Goal: Information Seeking & Learning: Learn about a topic

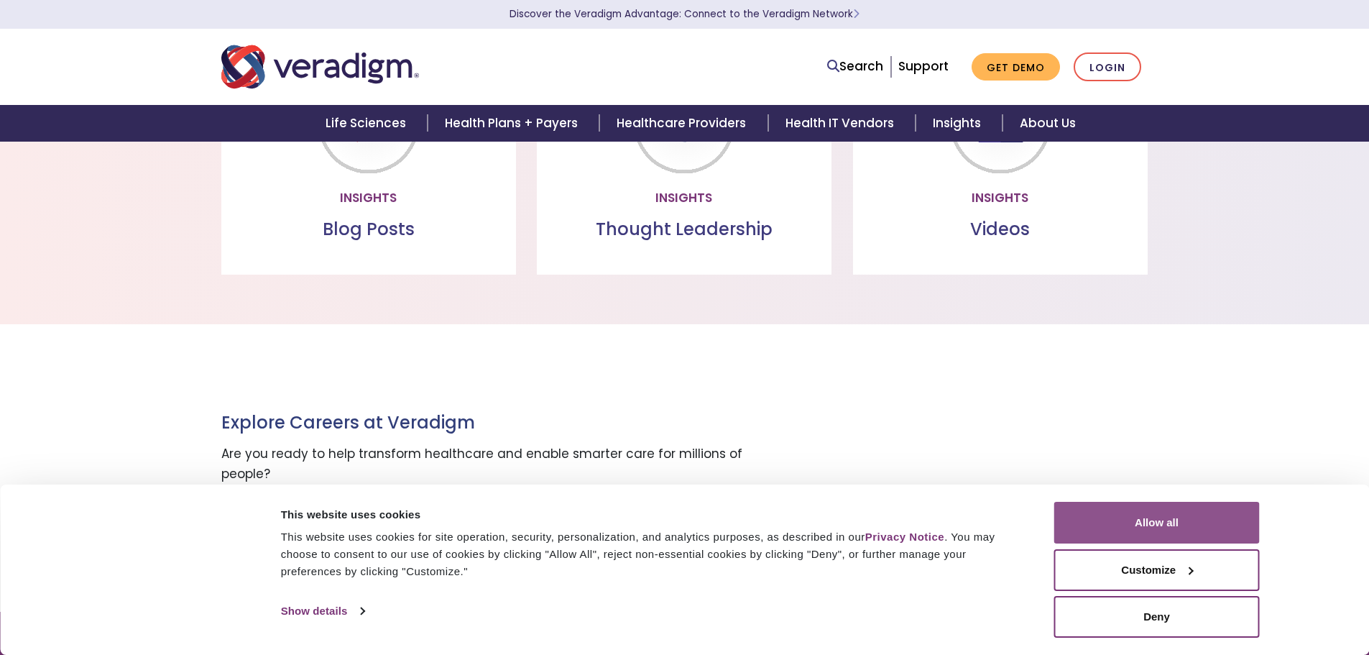
click at [1156, 524] on button "Allow all" at bounding box center [1157, 523] width 206 height 42
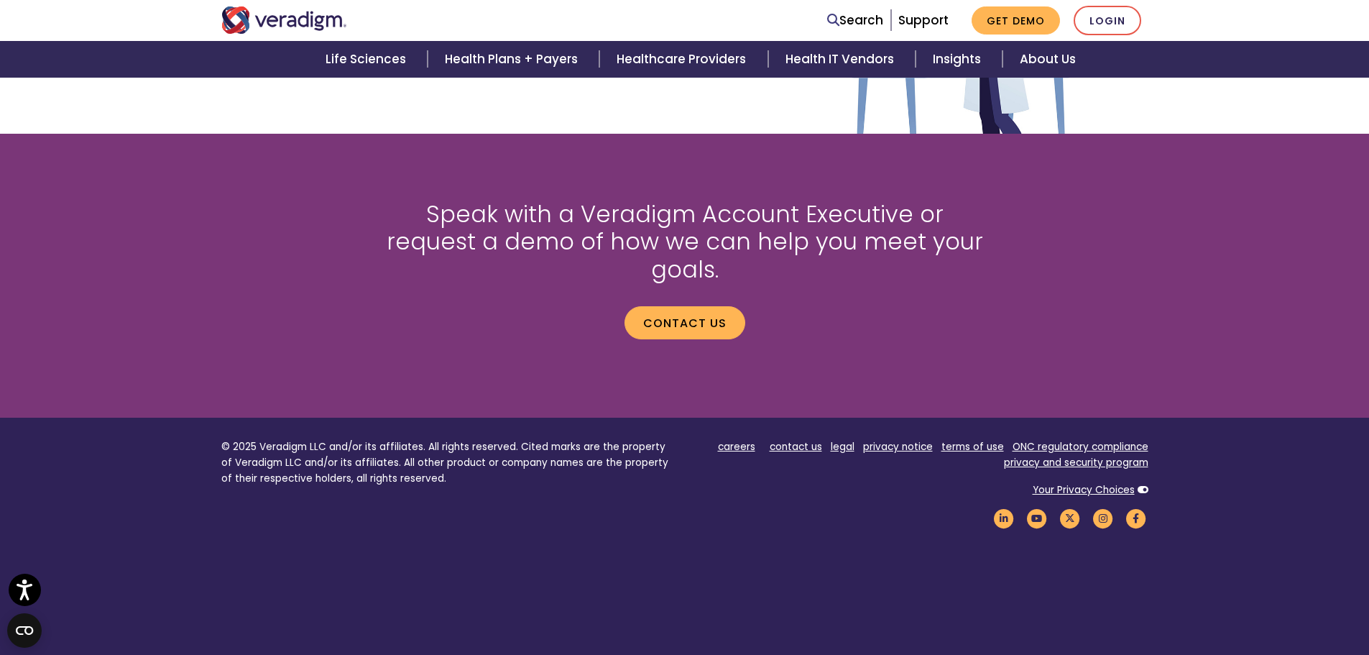
scroll to position [1913, 0]
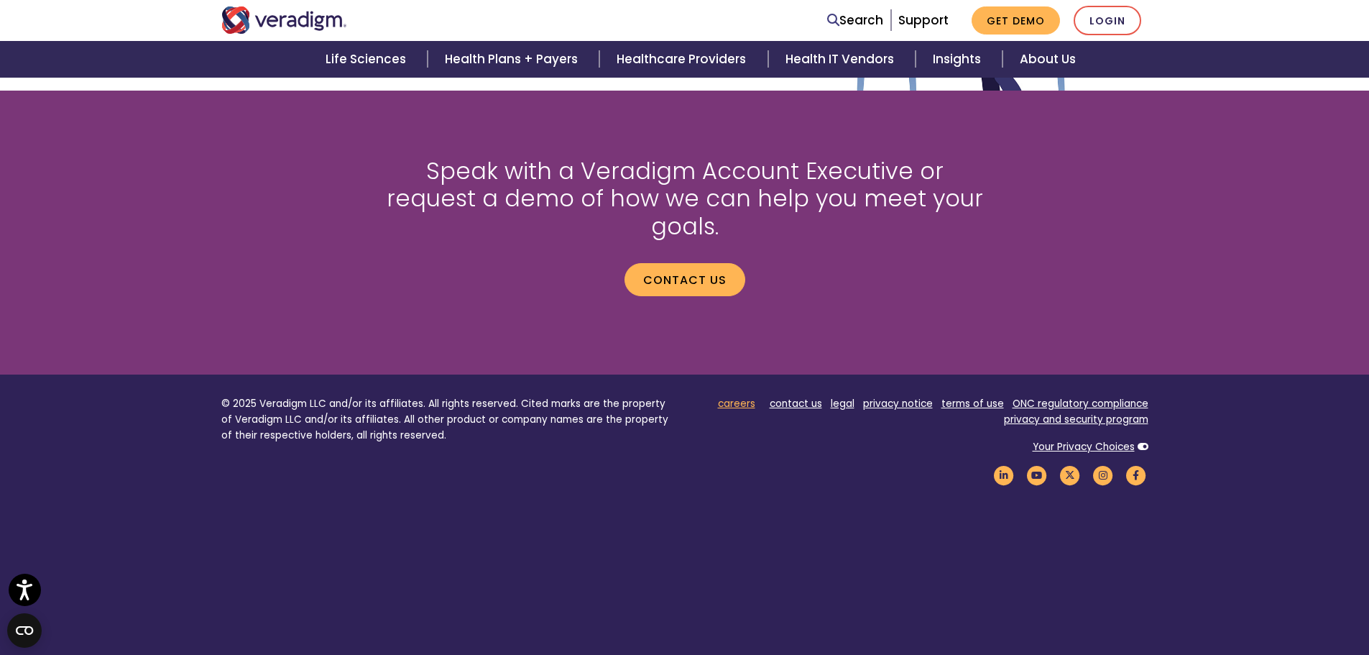
click at [741, 397] on link "careers" at bounding box center [736, 404] width 37 height 14
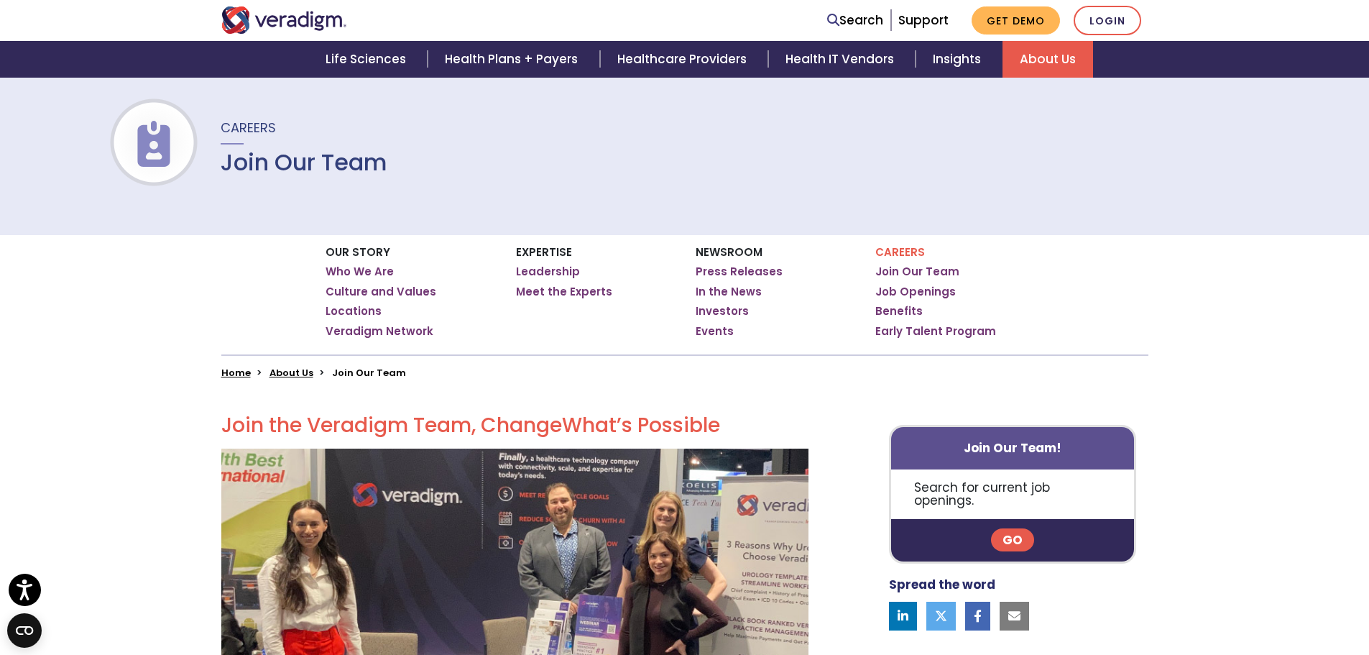
scroll to position [216, 0]
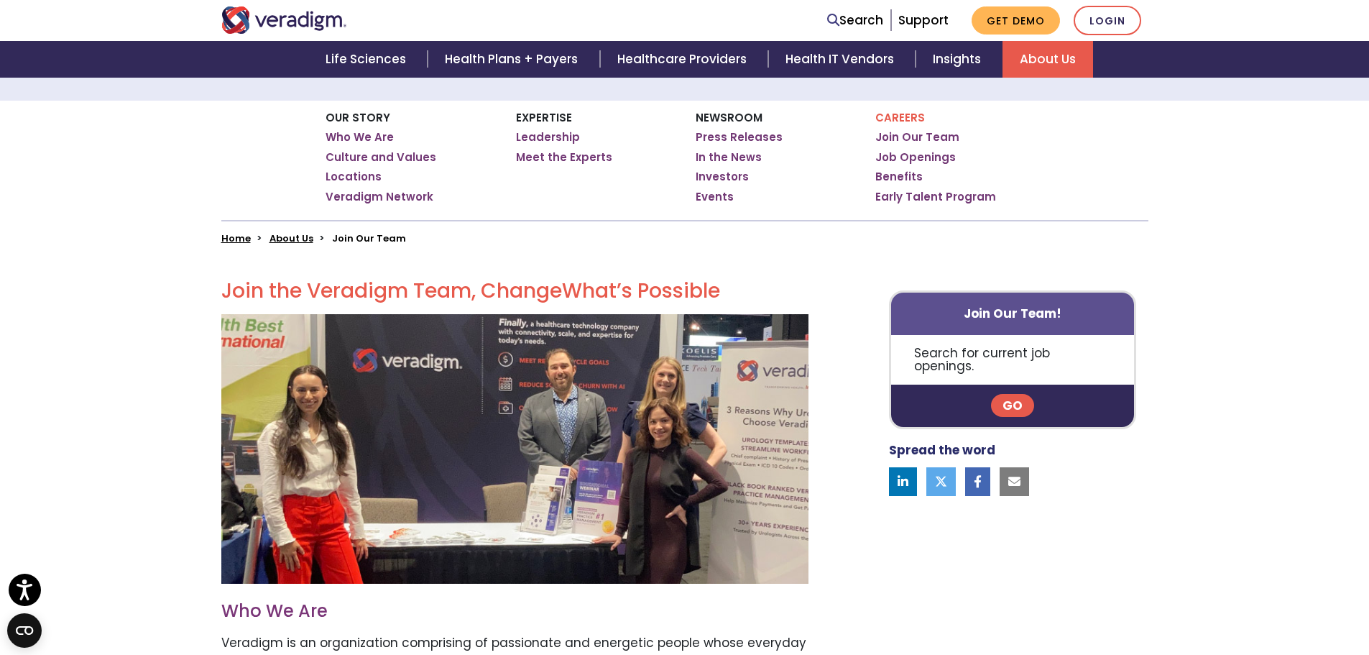
click at [1006, 394] on link "Go" at bounding box center [1012, 405] width 43 height 23
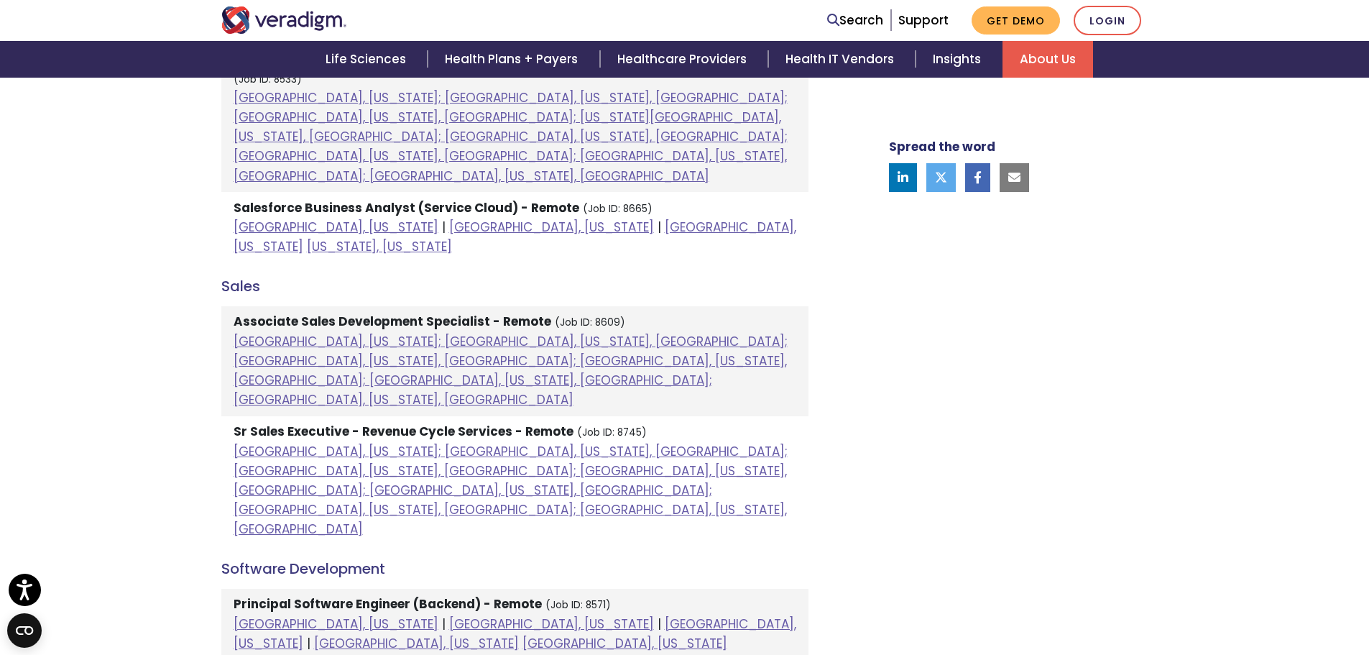
scroll to position [1294, 0]
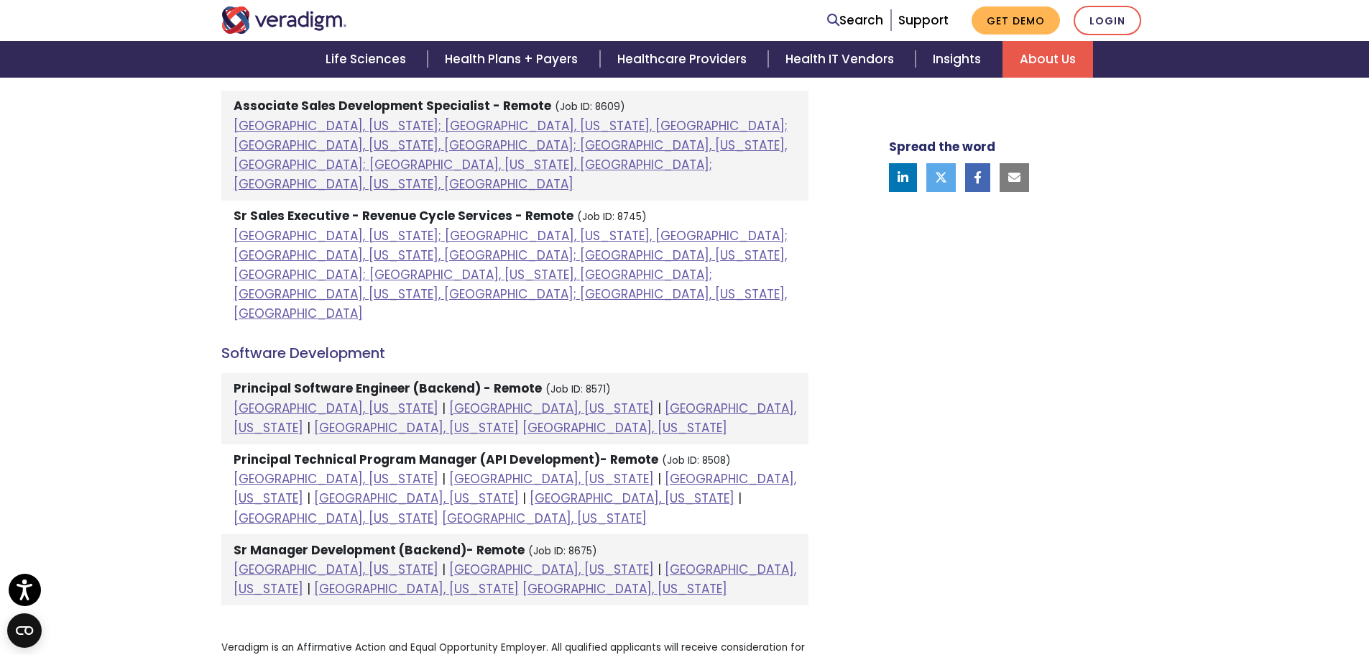
click at [459, 380] on strong "Principal Software Engineer (Backend) - Remote" at bounding box center [388, 388] width 308 height 17
click at [384, 380] on strong "Principal Software Engineer (Backend) - Remote" at bounding box center [388, 388] width 308 height 17
click at [391, 380] on strong "Principal Software Engineer (Backend) - Remote" at bounding box center [388, 388] width 308 height 17
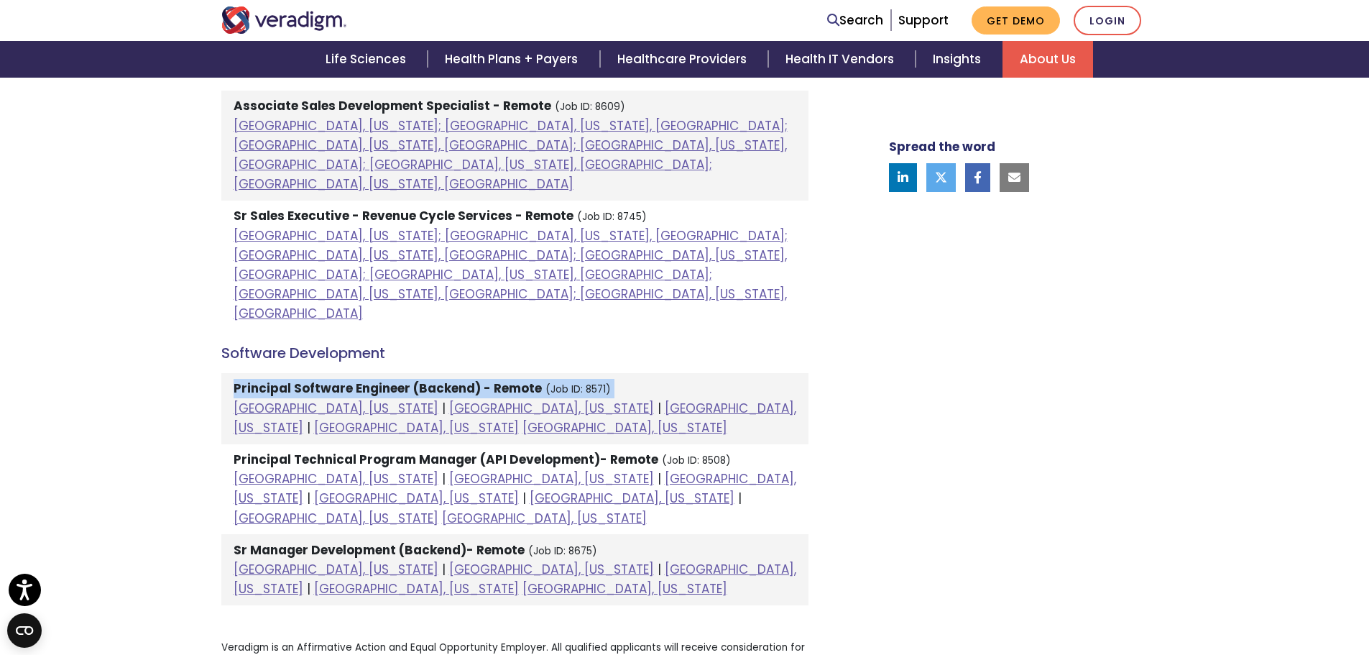
click at [391, 380] on strong "Principal Software Engineer (Backend) - Remote" at bounding box center [388, 388] width 308 height 17
click at [392, 380] on strong "Principal Software Engineer (Backend) - Remote" at bounding box center [388, 388] width 308 height 17
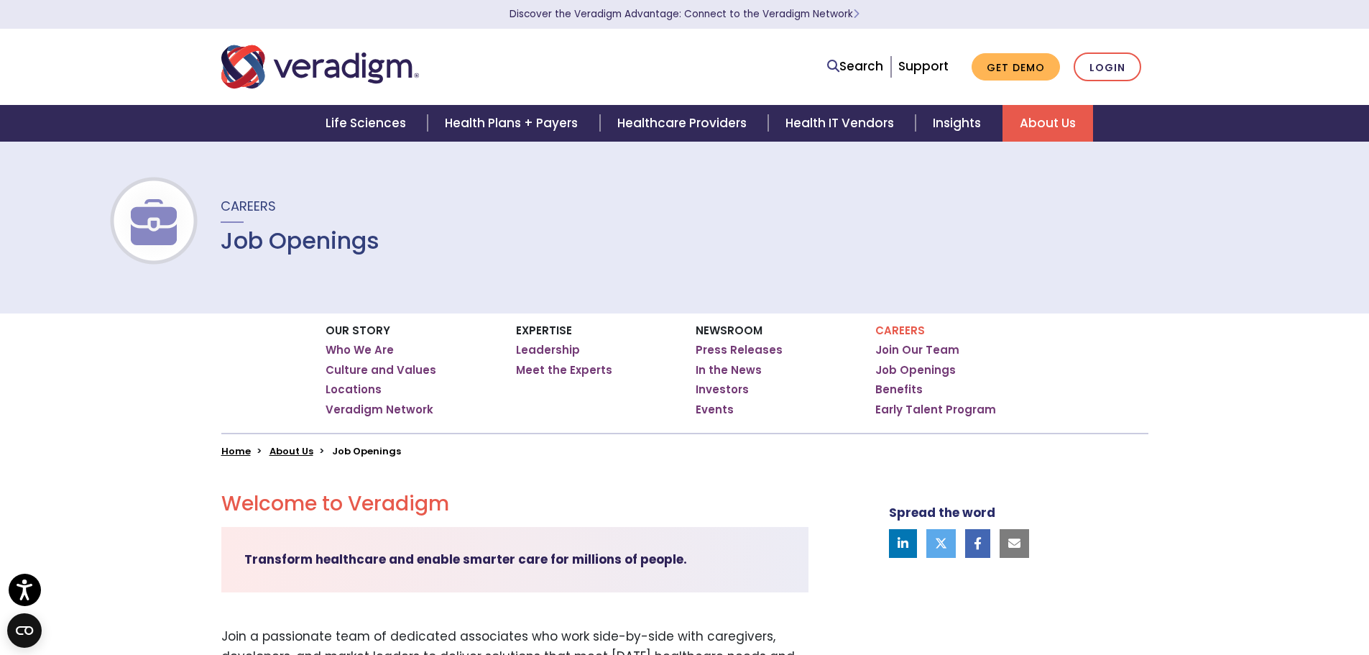
scroll to position [0, 0]
